Goal: Task Accomplishment & Management: Manage account settings

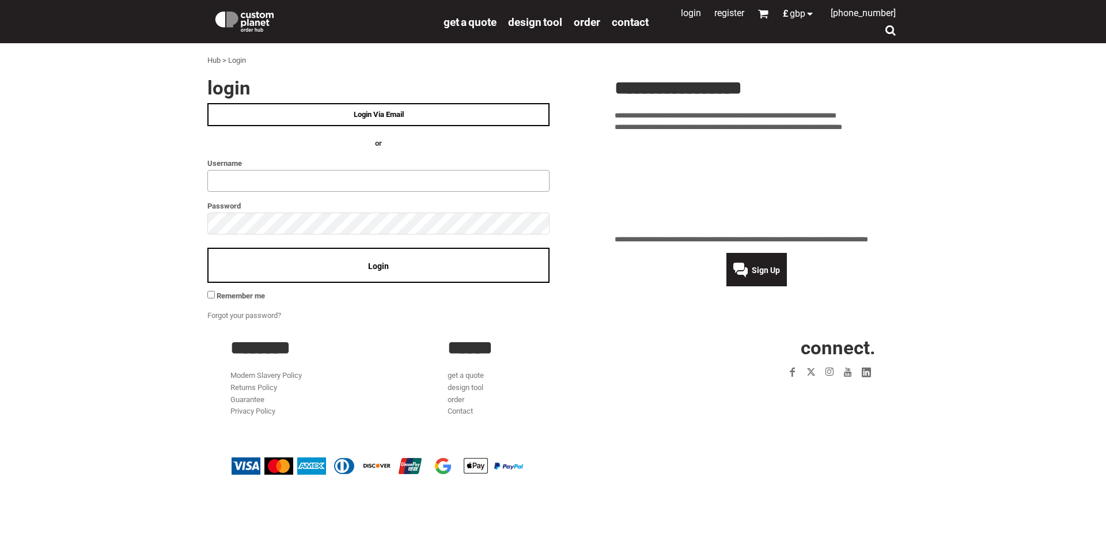
click at [298, 184] on input "text" at bounding box center [378, 181] width 342 height 22
type input "**********"
click input "**" at bounding box center [0, 0] width 0 height 0
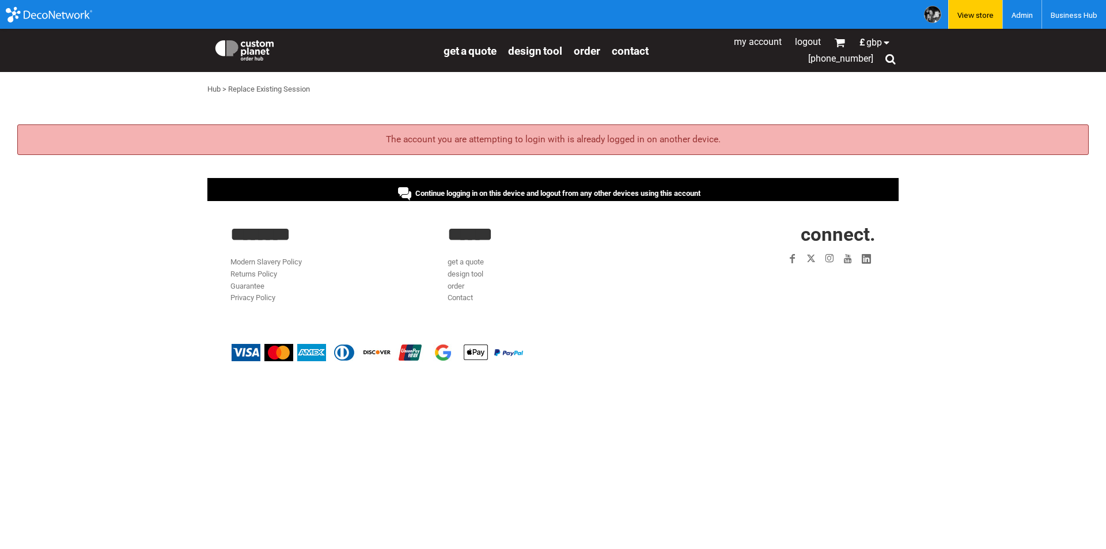
click at [377, 188] on div "Continue logging in on this device and logout from any other devices using this…" at bounding box center [552, 189] width 691 height 23
